Goal: Information Seeking & Learning: Learn about a topic

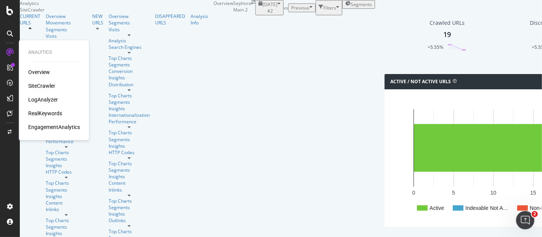
click at [42, 98] on div "LogAnalyzer" at bounding box center [43, 100] width 30 height 8
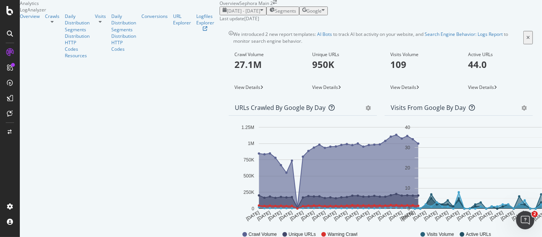
click at [322, 14] on span "Google" at bounding box center [314, 11] width 15 height 6
click at [465, 72] on span "OpenAI" at bounding box center [519, 71] width 28 height 7
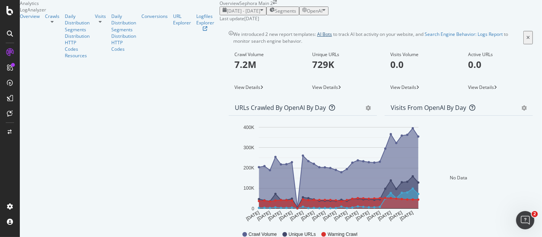
click at [317, 37] on link "AI Bots" at bounding box center [324, 34] width 15 height 6
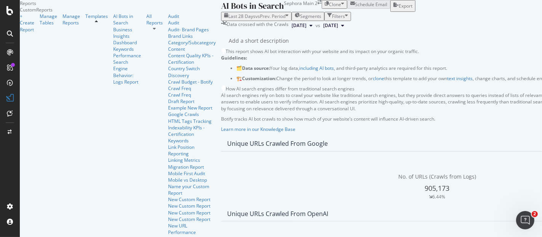
scroll to position [678, 0]
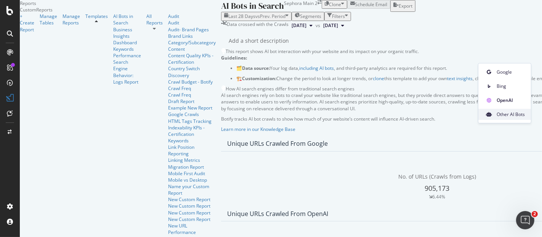
click at [465, 115] on span "Other AI Bots" at bounding box center [511, 114] width 28 height 7
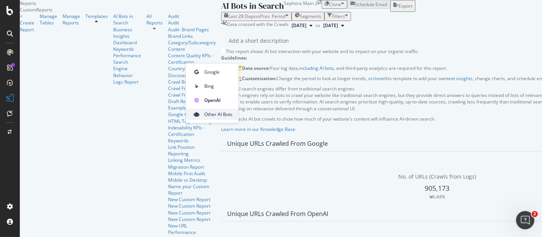
click at [214, 115] on span "Other AI Bots" at bounding box center [218, 114] width 28 height 7
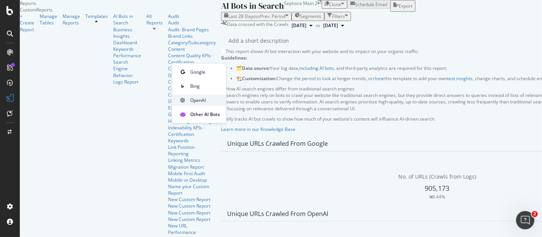
click at [201, 99] on span "OpenAI" at bounding box center [205, 100] width 30 height 7
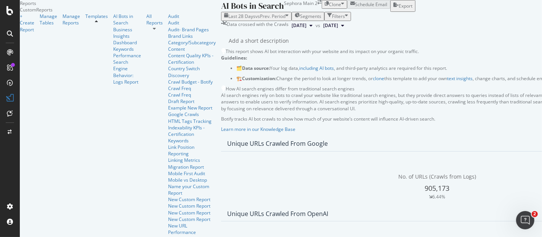
click at [446, 88] on span "Week" at bounding box center [445, 86] width 14 height 7
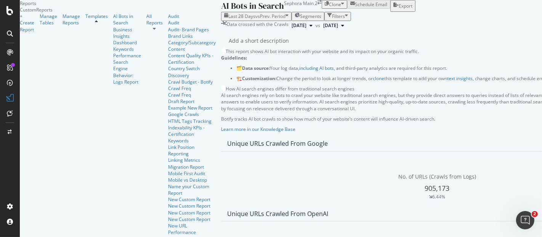
scroll to position [1144, 0]
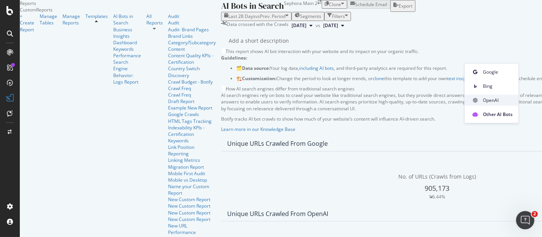
click at [465, 98] on span "OpenAI" at bounding box center [498, 100] width 30 height 7
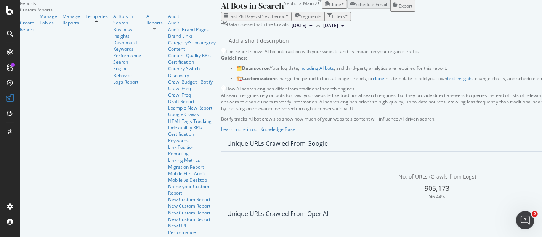
scroll to position [696, 0]
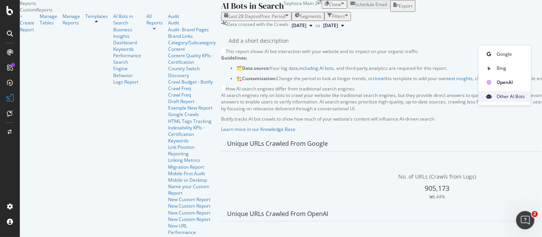
click at [465, 101] on div "Other AI Bots" at bounding box center [505, 96] width 53 height 11
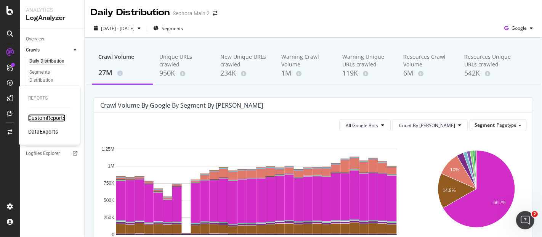
click at [56, 115] on div "CustomReports" at bounding box center [46, 118] width 37 height 8
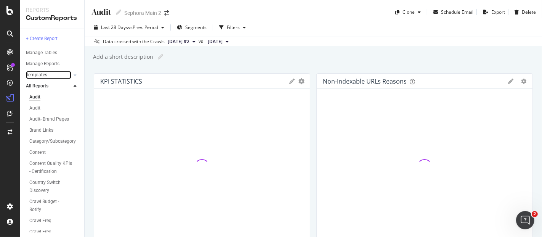
click at [61, 77] on link "Templates" at bounding box center [48, 75] width 45 height 8
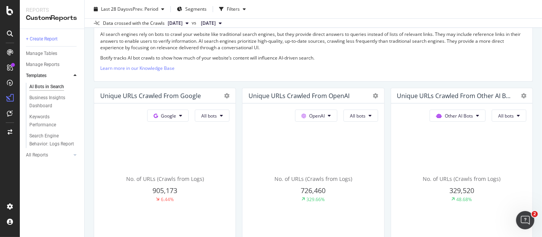
scroll to position [169, 0]
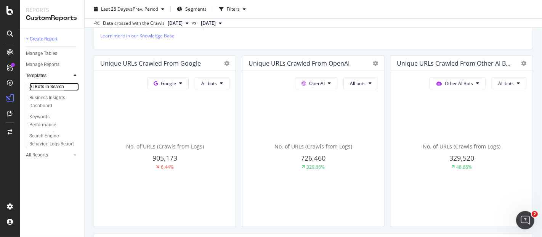
click at [55, 85] on div "AI Bots in Search" at bounding box center [46, 87] width 35 height 8
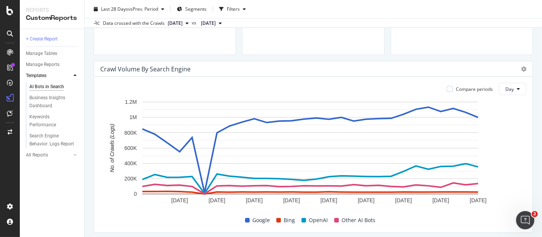
scroll to position [381, 0]
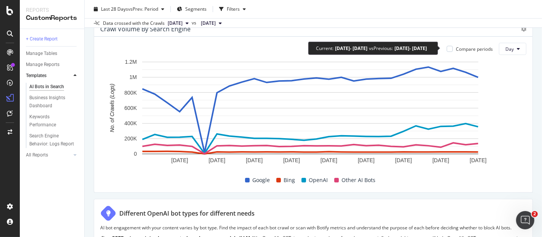
click at [460, 48] on div "Compare periods" at bounding box center [474, 49] width 37 height 6
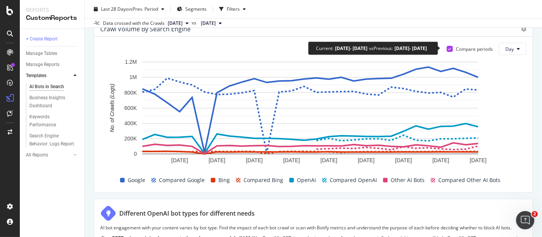
click at [462, 49] on div "Compare periods" at bounding box center [474, 49] width 37 height 6
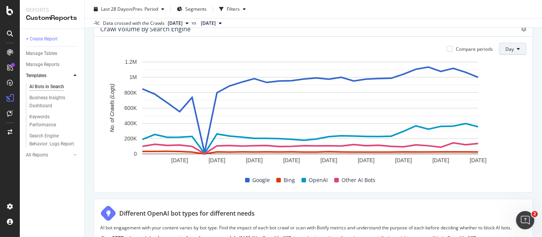
click at [506, 48] on span "Day" at bounding box center [510, 49] width 8 height 6
click at [506, 80] on div "Week" at bounding box center [507, 77] width 26 height 11
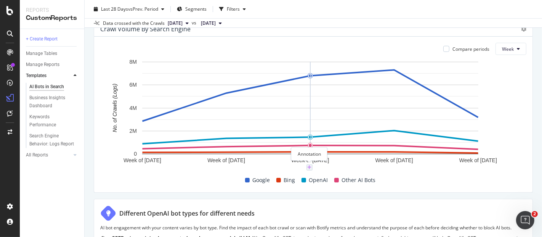
click at [308, 168] on icon "plus" at bounding box center [310, 167] width 4 height 5
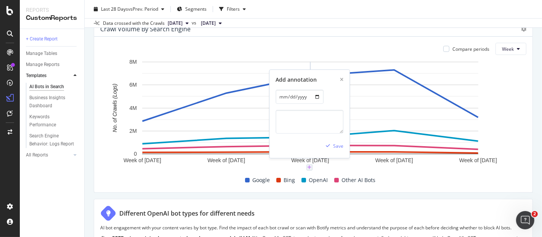
click at [308, 168] on icon "plus" at bounding box center [310, 167] width 4 height 5
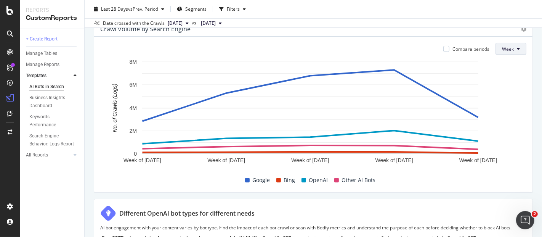
click at [516, 50] on button "Week" at bounding box center [511, 49] width 31 height 12
click at [510, 94] on span "Month" at bounding box center [503, 91] width 14 height 7
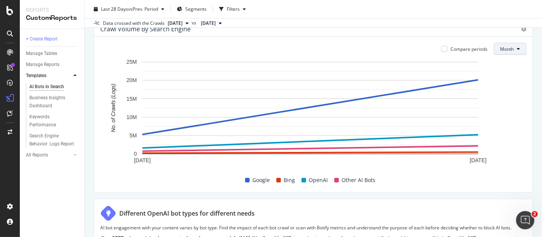
click at [503, 50] on span "Month" at bounding box center [507, 49] width 14 height 6
click at [504, 78] on span "Week" at bounding box center [501, 77] width 15 height 7
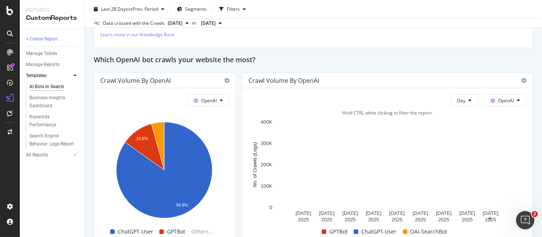
scroll to position [678, 0]
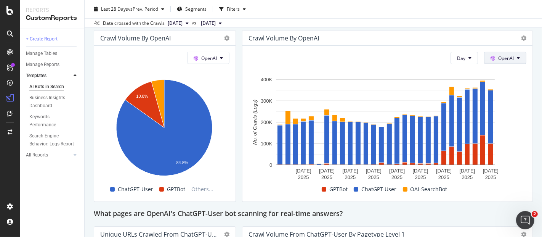
click at [507, 56] on span "OpenAI" at bounding box center [507, 58] width 16 height 6
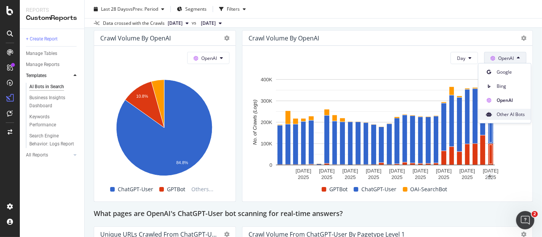
click at [517, 110] on div "Other AI Bots" at bounding box center [505, 114] width 53 height 11
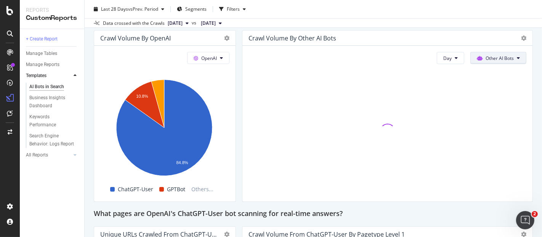
click at [515, 57] on button "Other AI Bots" at bounding box center [499, 58] width 56 height 12
click at [530, 76] on div "AI Bots in Search AI Bots in Search Sephora Main 2 Clone Schedule Email Export …" at bounding box center [314, 118] width 458 height 237
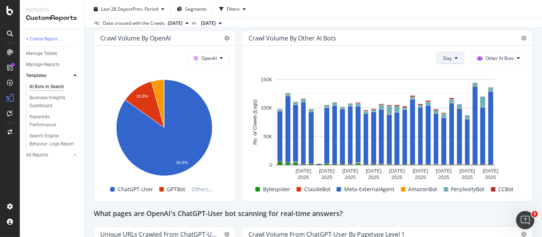
click at [447, 57] on button "Day" at bounding box center [450, 58] width 27 height 12
click at [450, 86] on span "Week" at bounding box center [445, 86] width 14 height 7
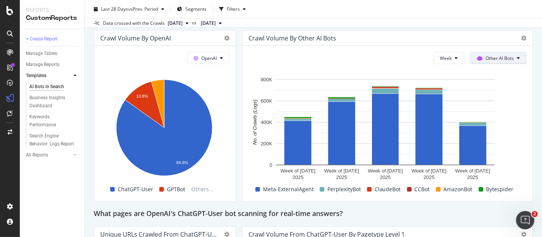
click at [517, 56] on icon at bounding box center [518, 58] width 3 height 5
click at [505, 103] on span "OpenAI" at bounding box center [498, 100] width 30 height 7
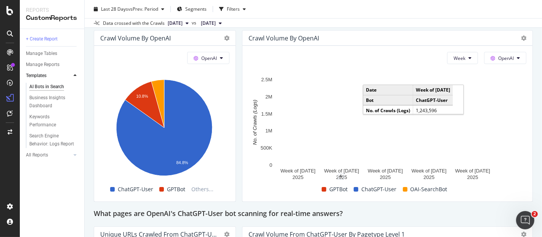
scroll to position [848, 0]
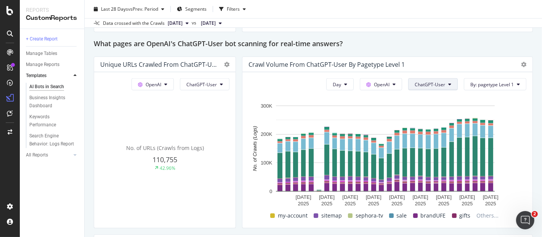
click at [422, 83] on span "ChatGPT-User" at bounding box center [430, 84] width 31 height 6
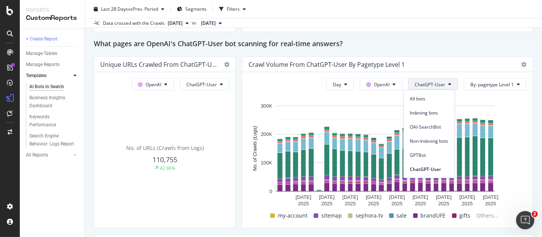
click at [530, 161] on div "AI Bots in Search AI Bots in Search Sephora Main 2 Clone Schedule Email Export …" at bounding box center [314, 118] width 458 height 237
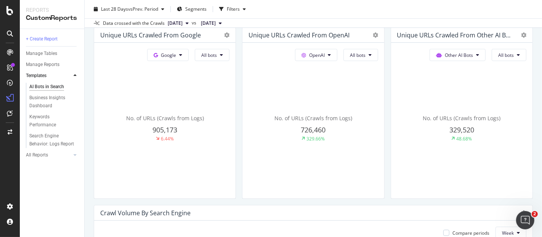
scroll to position [187, 0]
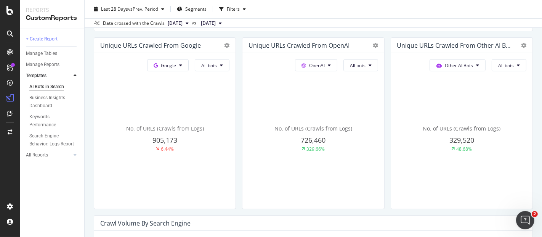
click at [177, 141] on span "726,460" at bounding box center [165, 139] width 25 height 9
click at [177, 142] on span "726,460" at bounding box center [165, 139] width 25 height 9
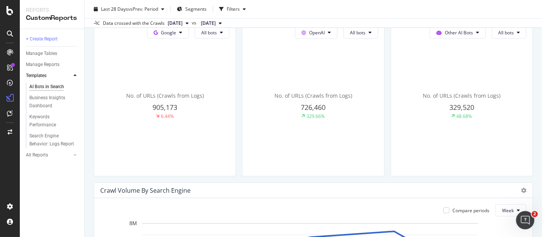
scroll to position [272, 0]
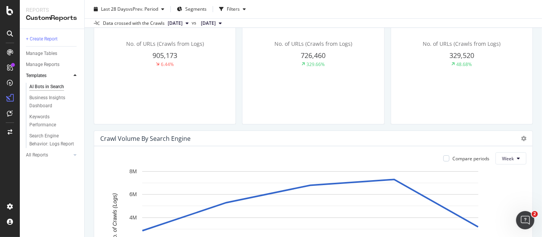
click at [177, 52] on span "726,460" at bounding box center [165, 55] width 25 height 9
click at [309, 61] on div "329.66%" at bounding box center [316, 64] width 18 height 6
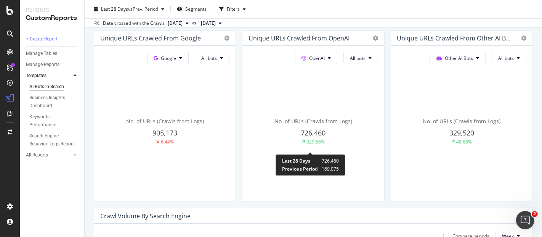
scroll to position [187, 0]
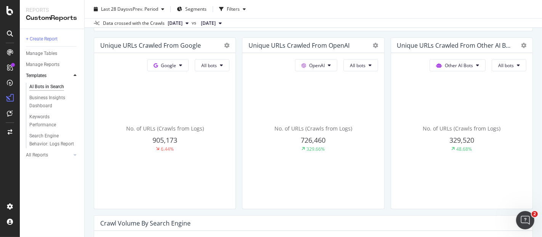
click at [162, 135] on span "905,173" at bounding box center [165, 139] width 25 height 9
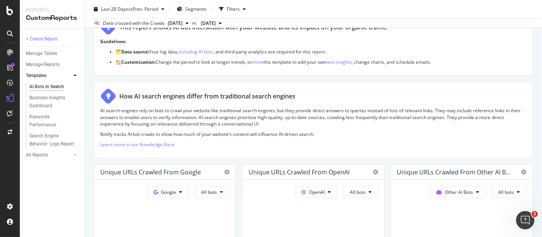
scroll to position [60, 0]
click at [205, 8] on span "Segments" at bounding box center [195, 9] width 21 height 6
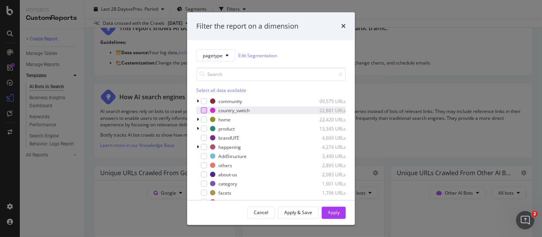
click at [205, 110] on div "modal" at bounding box center [204, 111] width 6 height 6
click at [335, 215] on div "Apply" at bounding box center [334, 212] width 12 height 6
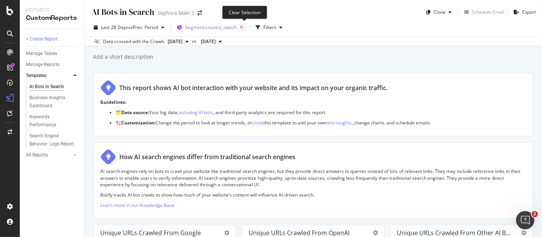
click at [242, 26] on icon "button" at bounding box center [242, 27] width 10 height 11
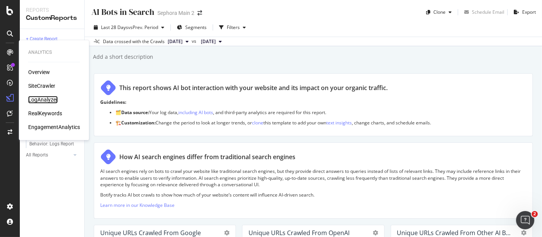
click at [38, 100] on div "LogAnalyzer" at bounding box center [43, 100] width 30 height 8
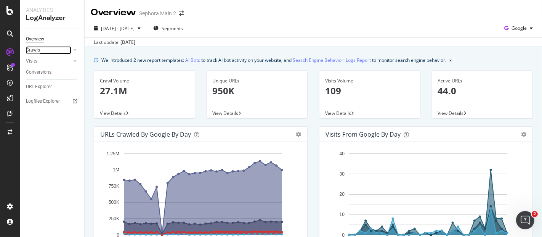
click at [35, 50] on div "Crawls" at bounding box center [33, 50] width 14 height 8
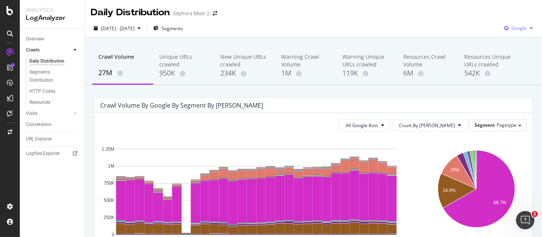
click at [523, 31] on div "Google" at bounding box center [519, 28] width 35 height 11
click at [368, 23] on div "2025 Jul. 22nd - Aug. 20th Segments Google" at bounding box center [314, 29] width 458 height 15
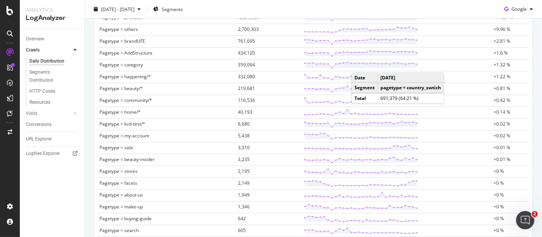
scroll to position [296, 0]
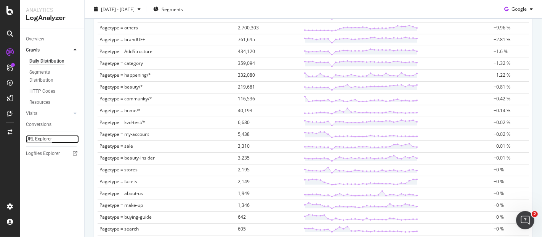
click at [38, 139] on div "URL Explorer" at bounding box center [39, 139] width 26 height 8
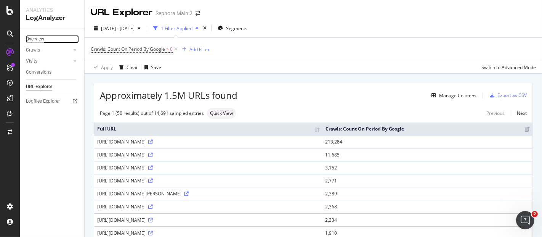
click at [32, 41] on div "Overview" at bounding box center [35, 39] width 18 height 8
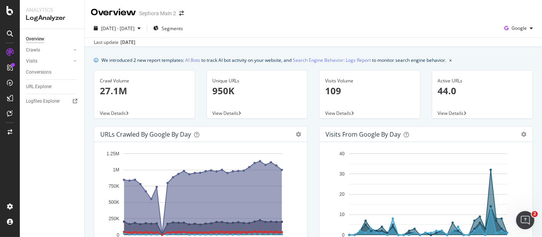
click at [114, 94] on p "27.1M" at bounding box center [144, 90] width 89 height 13
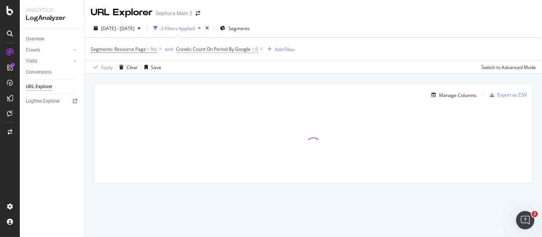
click at [202, 52] on span "Crawls: Count On Period By Google > 0" at bounding box center [220, 49] width 88 height 11
click at [202, 51] on span "Crawls: Count On Period By Google" at bounding box center [213, 49] width 74 height 6
click at [201, 71] on div "By Google" at bounding box center [224, 67] width 84 height 12
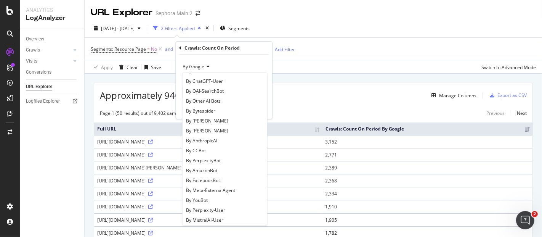
scroll to position [164, 0]
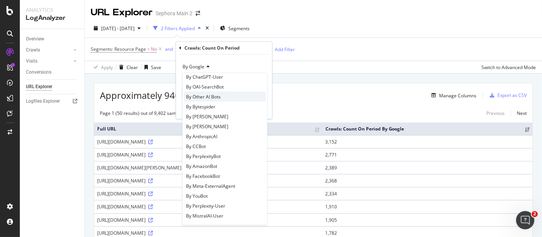
click at [231, 97] on div "By Other AI Bots" at bounding box center [225, 97] width 82 height 10
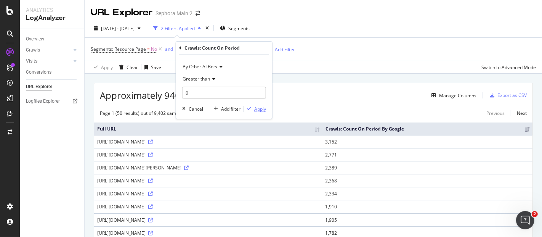
click at [256, 112] on div "Apply" at bounding box center [255, 108] width 22 height 7
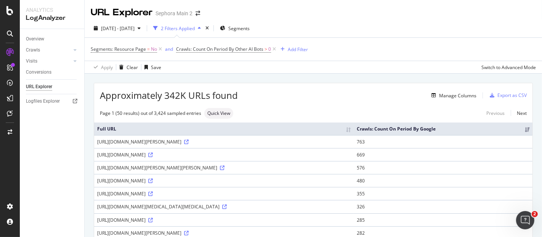
scroll to position [42, 0]
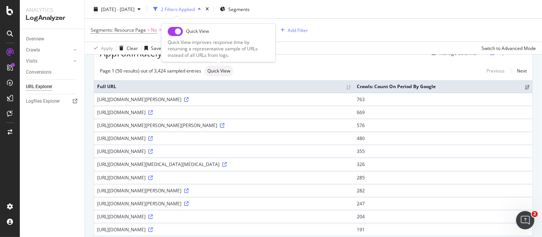
click at [224, 70] on span "Quick View" at bounding box center [219, 71] width 23 height 5
click at [189, 102] on icon at bounding box center [186, 99] width 5 height 5
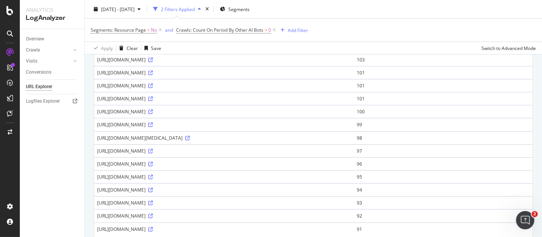
scroll to position [605, 0]
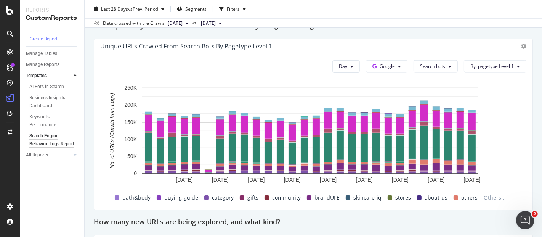
scroll to position [551, 0]
click at [397, 63] on button "Google" at bounding box center [387, 66] width 42 height 12
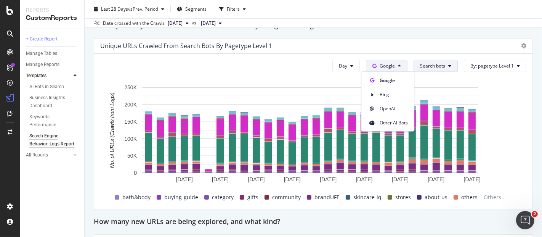
click at [430, 64] on span "Search bots" at bounding box center [432, 66] width 25 height 6
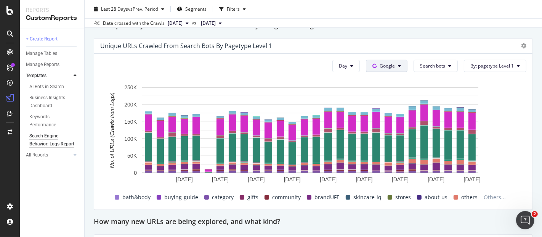
click at [398, 64] on button "Google" at bounding box center [387, 66] width 42 height 12
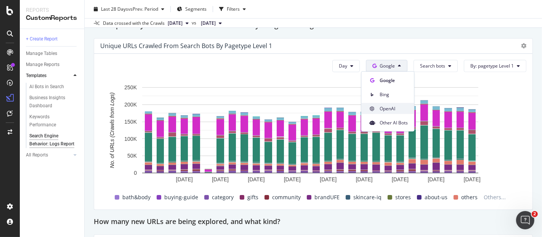
click at [398, 105] on span "OpenAI" at bounding box center [394, 108] width 28 height 7
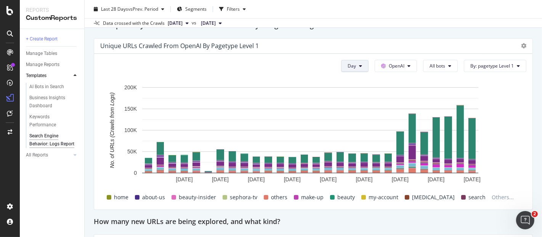
click at [359, 65] on icon at bounding box center [360, 66] width 3 height 5
click at [359, 93] on div "Week" at bounding box center [350, 94] width 26 height 11
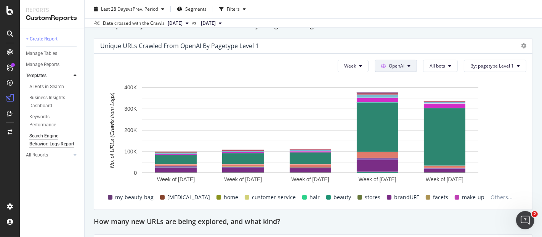
click at [392, 64] on span "OpenAI" at bounding box center [397, 66] width 16 height 6
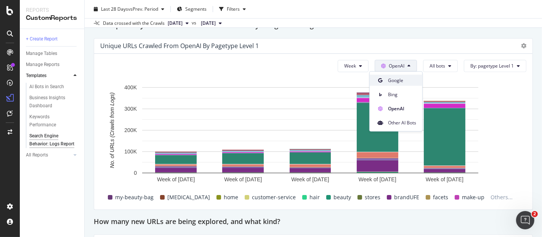
click at [404, 83] on span "Google" at bounding box center [402, 80] width 28 height 7
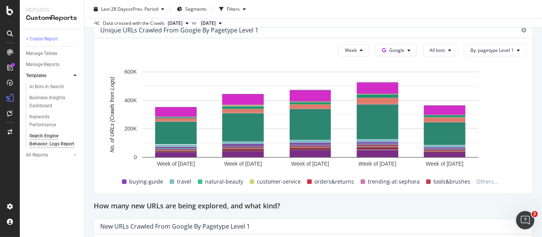
scroll to position [553, 0]
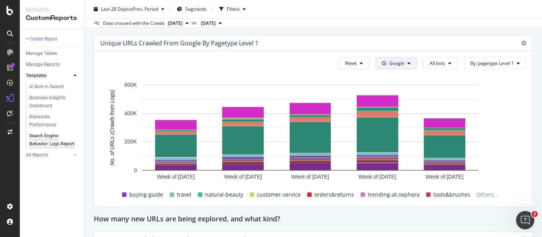
click at [399, 64] on span "Google" at bounding box center [396, 63] width 15 height 6
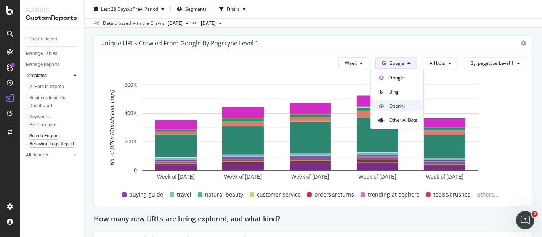
click at [405, 104] on span "OpenAI" at bounding box center [403, 106] width 28 height 7
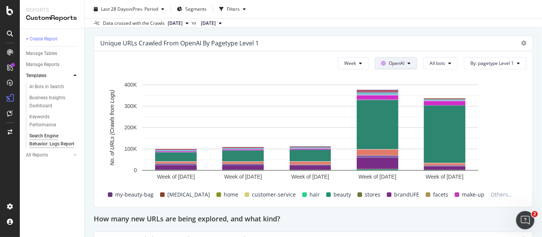
click at [406, 61] on button "OpenAI" at bounding box center [396, 63] width 42 height 12
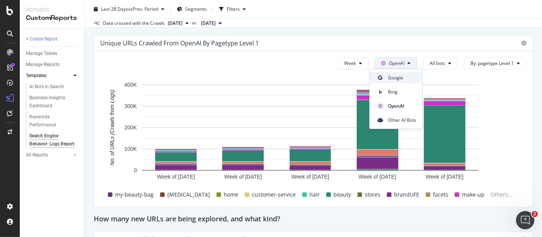
click at [403, 77] on span "Google" at bounding box center [402, 77] width 28 height 7
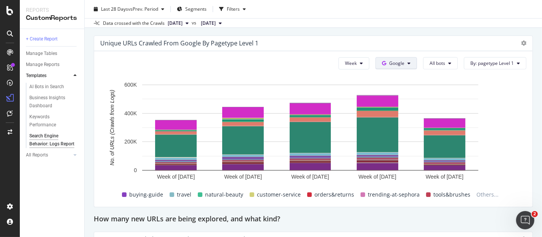
click at [398, 65] on span "Google" at bounding box center [396, 63] width 15 height 6
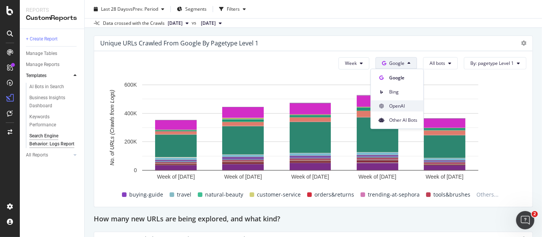
click at [409, 107] on span "OpenAI" at bounding box center [403, 106] width 28 height 7
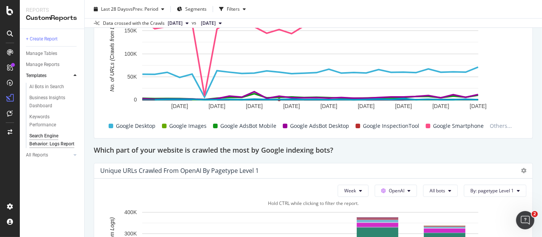
scroll to position [341, 0]
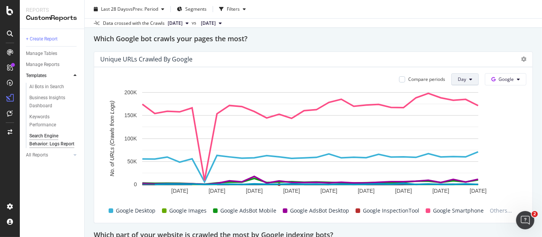
click at [462, 78] on button "Day" at bounding box center [465, 79] width 27 height 12
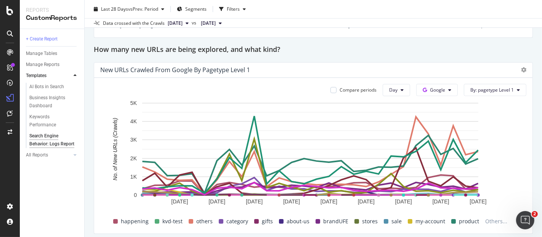
scroll to position [765, 0]
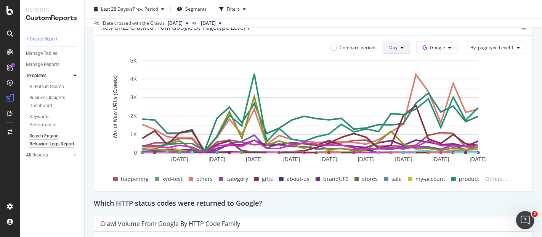
click at [394, 47] on button "Day" at bounding box center [396, 48] width 27 height 12
click at [399, 75] on div "Week" at bounding box center [392, 76] width 26 height 11
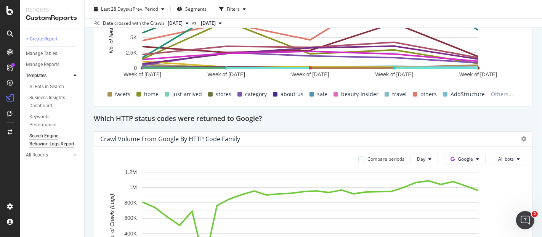
scroll to position [935, 0]
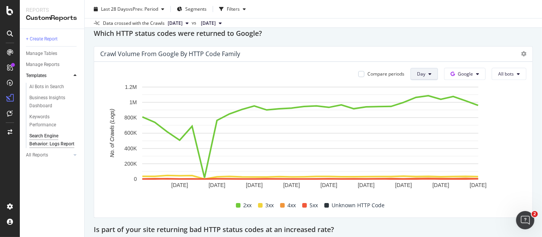
click at [426, 72] on button "Day" at bounding box center [424, 74] width 27 height 12
click at [426, 100] on div "Week" at bounding box center [419, 102] width 26 height 11
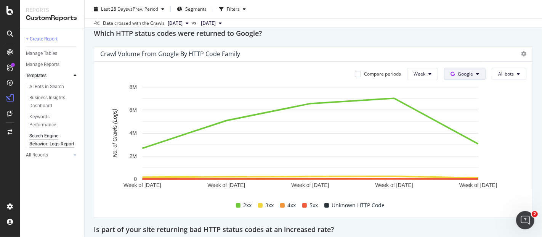
click at [463, 75] on span "Google" at bounding box center [465, 74] width 15 height 6
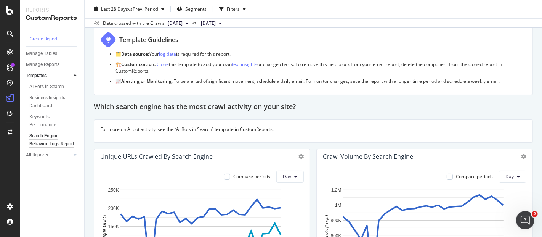
scroll to position [169, 0]
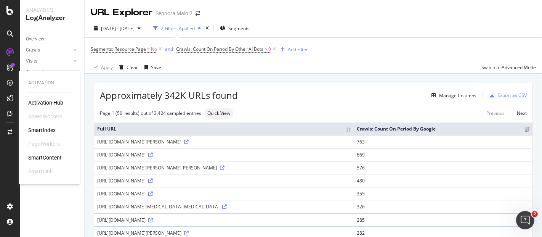
scroll to position [605, 0]
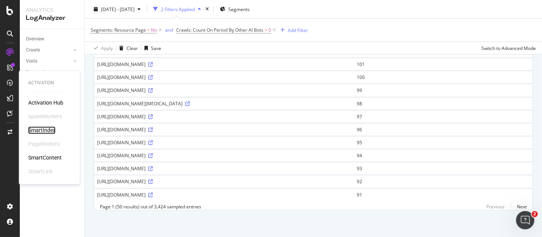
click at [44, 130] on div "SmartIndex" at bounding box center [41, 130] width 27 height 8
